Goal: Information Seeking & Learning: Check status

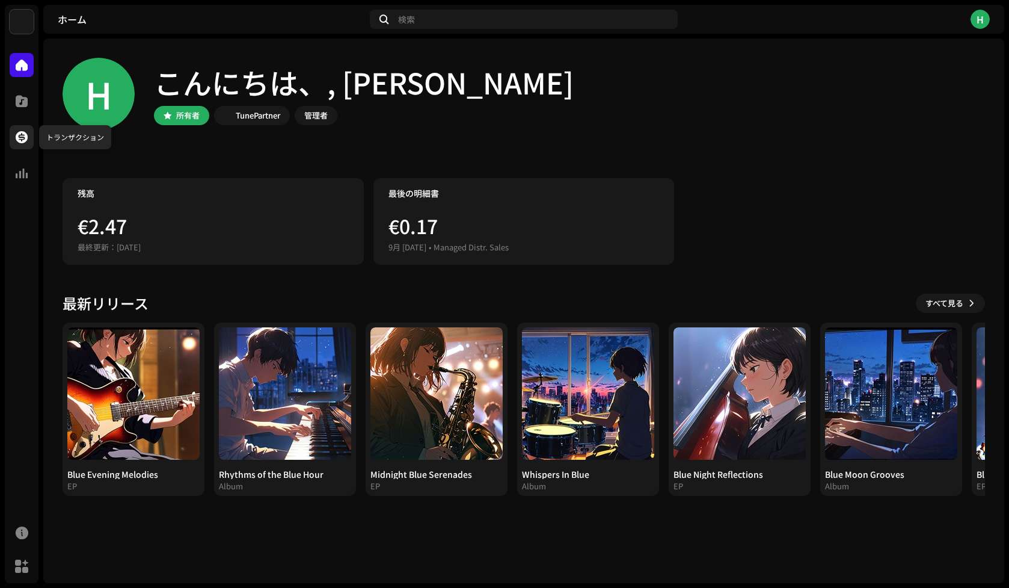
click at [20, 142] on span at bounding box center [22, 137] width 12 height 10
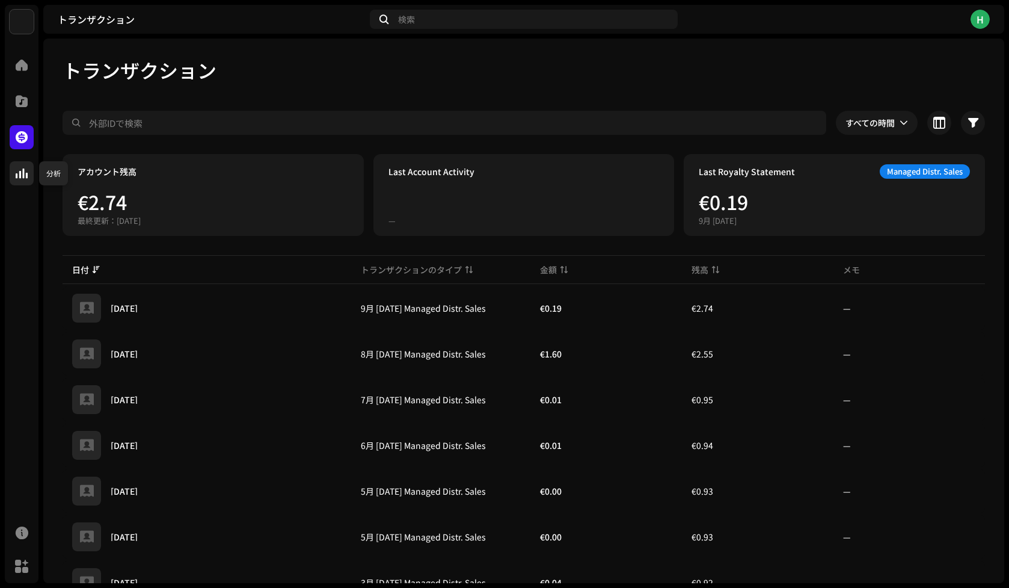
click at [27, 173] on span at bounding box center [22, 173] width 12 height 10
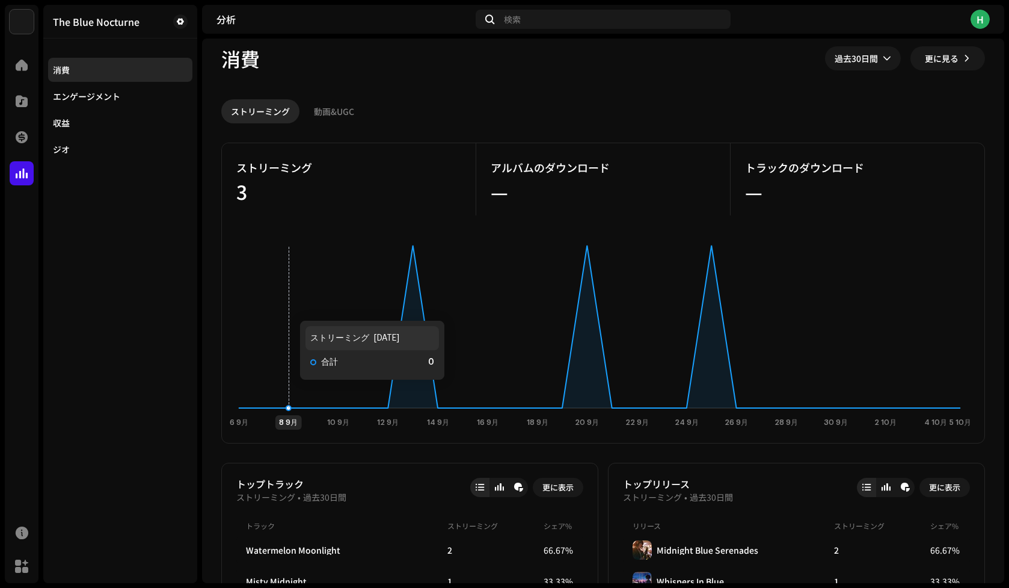
scroll to position [7, 0]
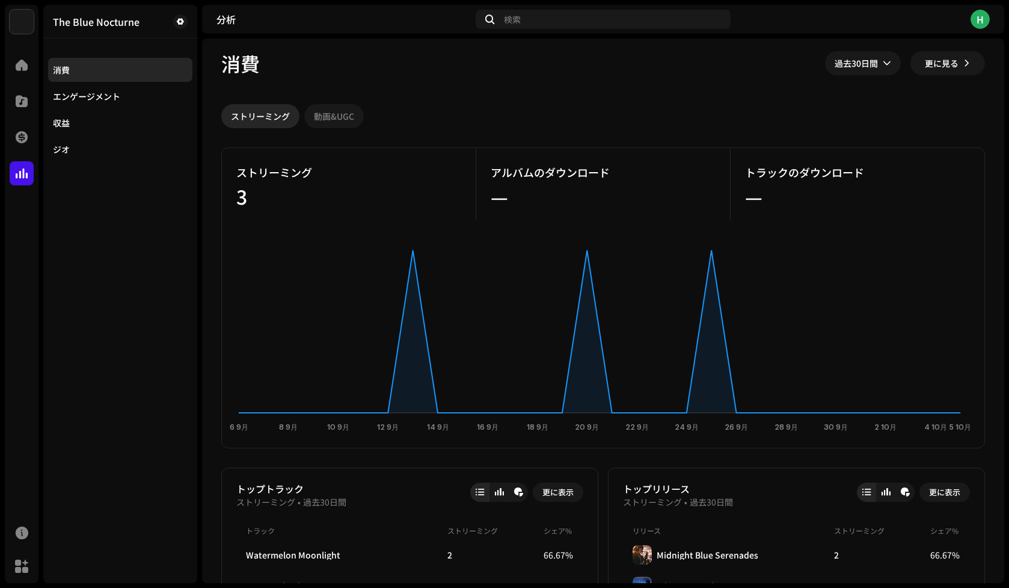
click at [338, 114] on div "動画&UGC" at bounding box center [334, 116] width 40 height 24
